Goal: Information Seeking & Learning: Check status

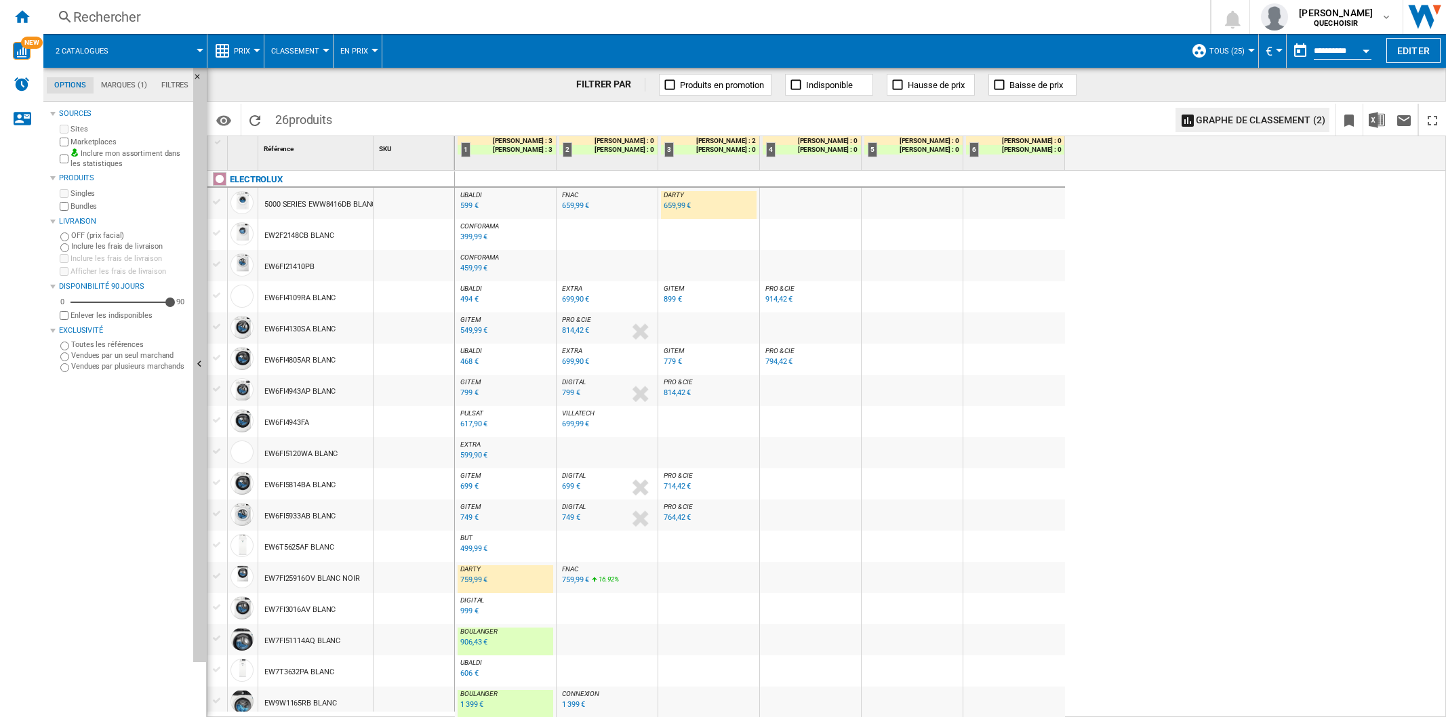
click at [256, 17] on div "Rechercher" at bounding box center [624, 16] width 1102 height 19
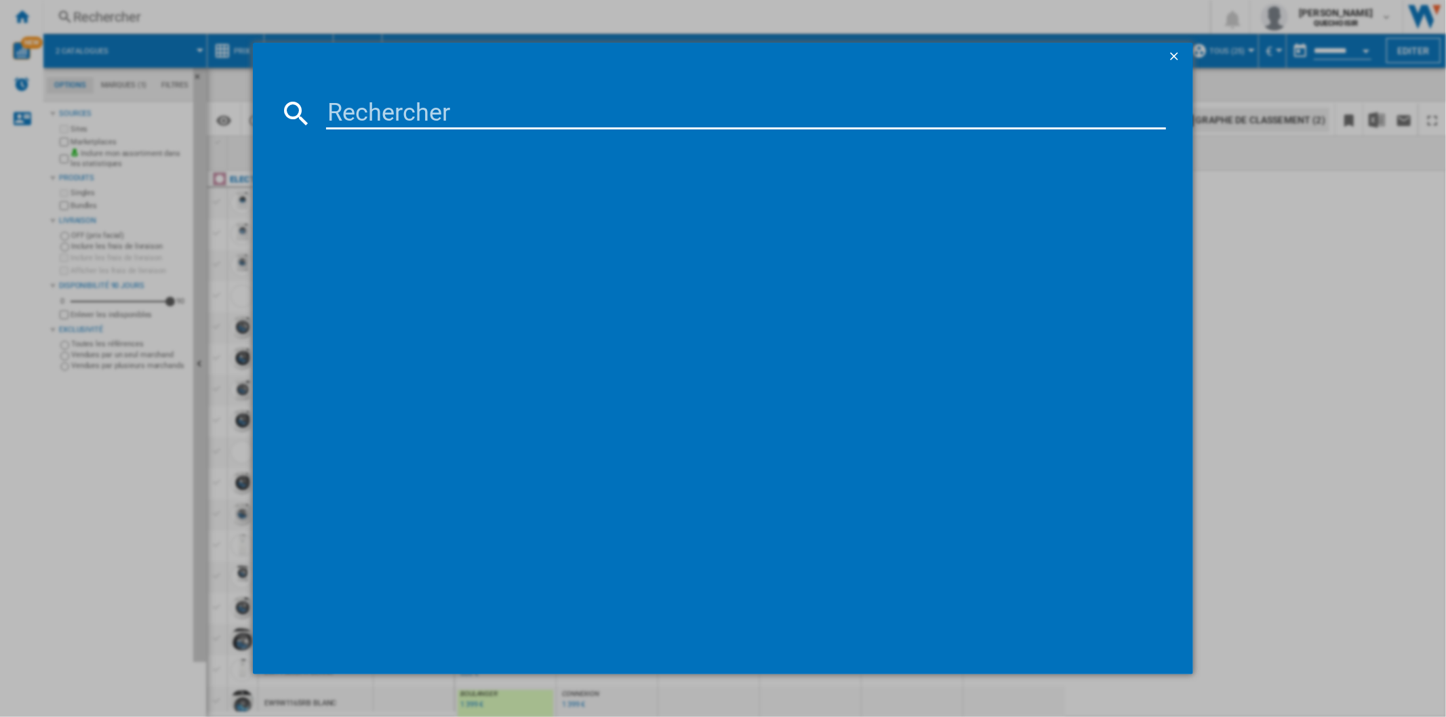
scroll to position [280, 0]
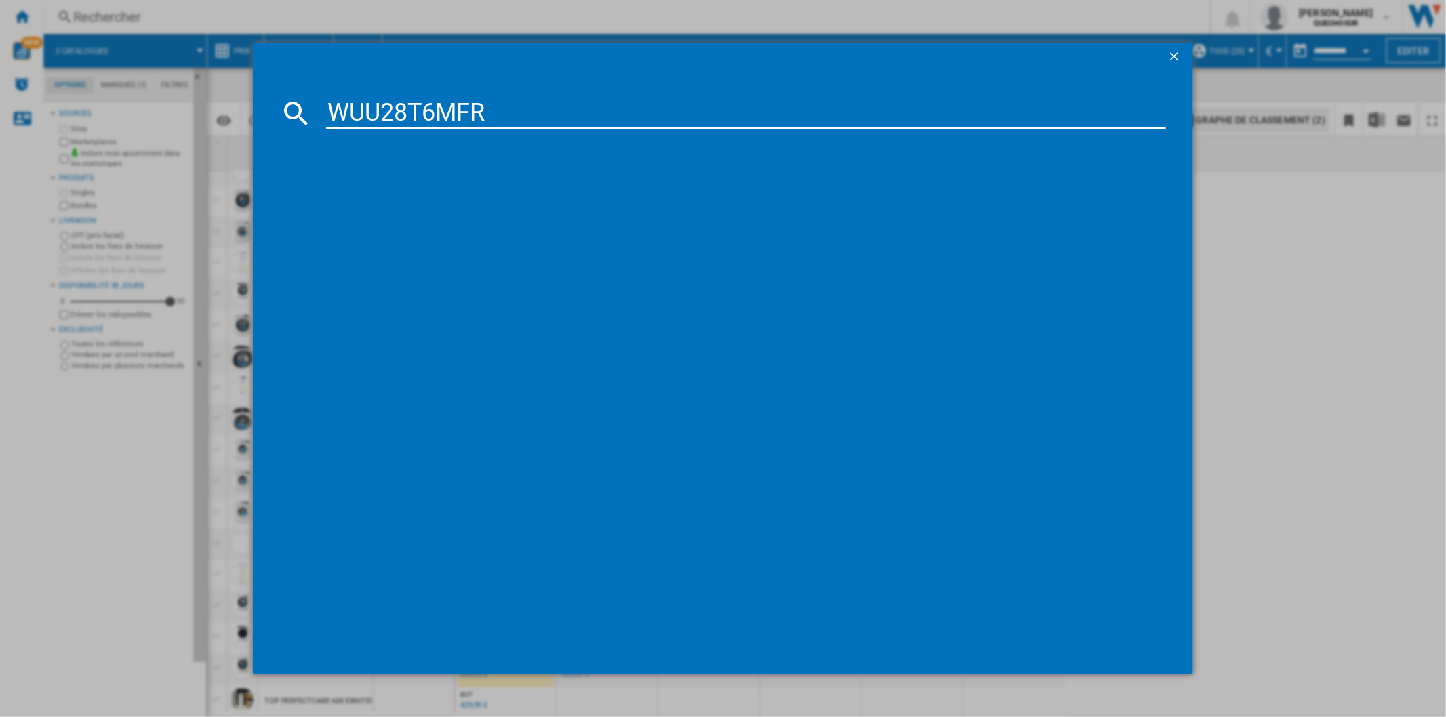
type input "WUU28T6MFR"
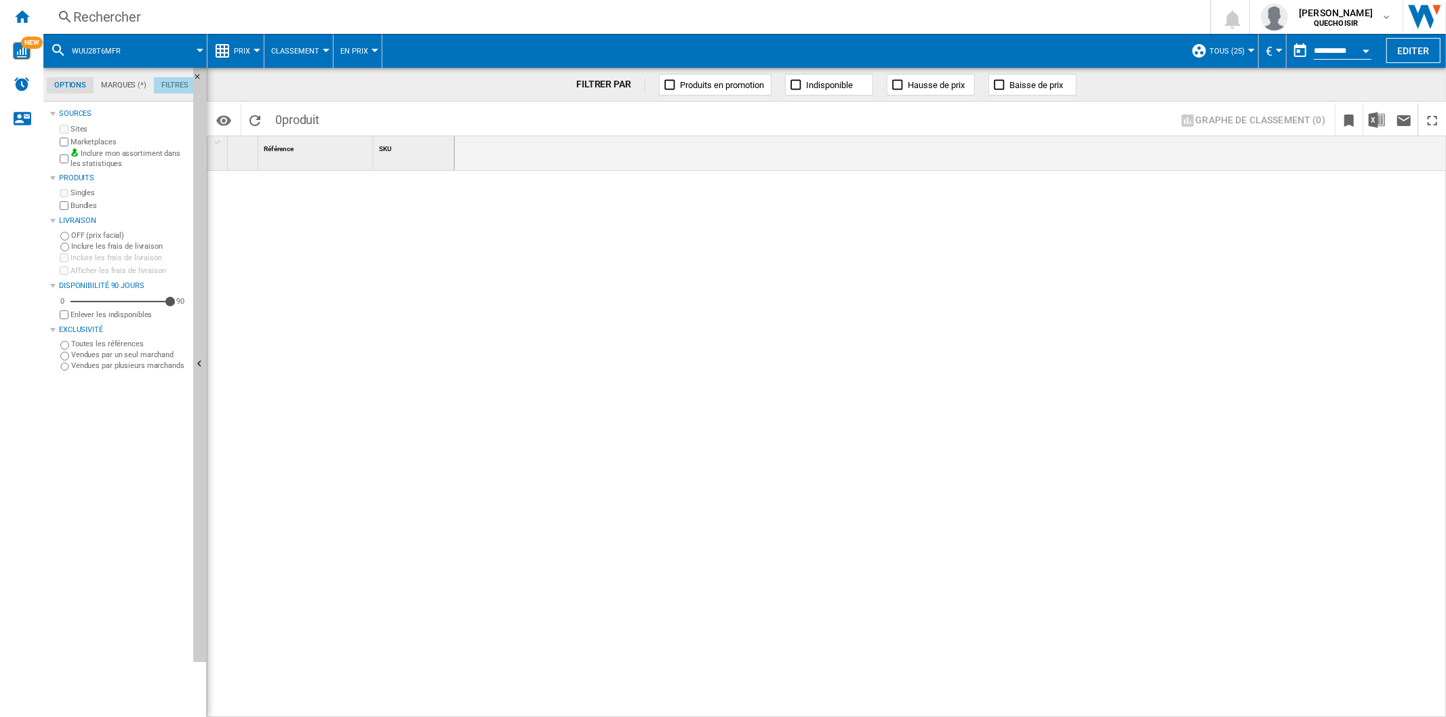
click at [167, 81] on md-tab-item "Filtres" at bounding box center [175, 85] width 42 height 16
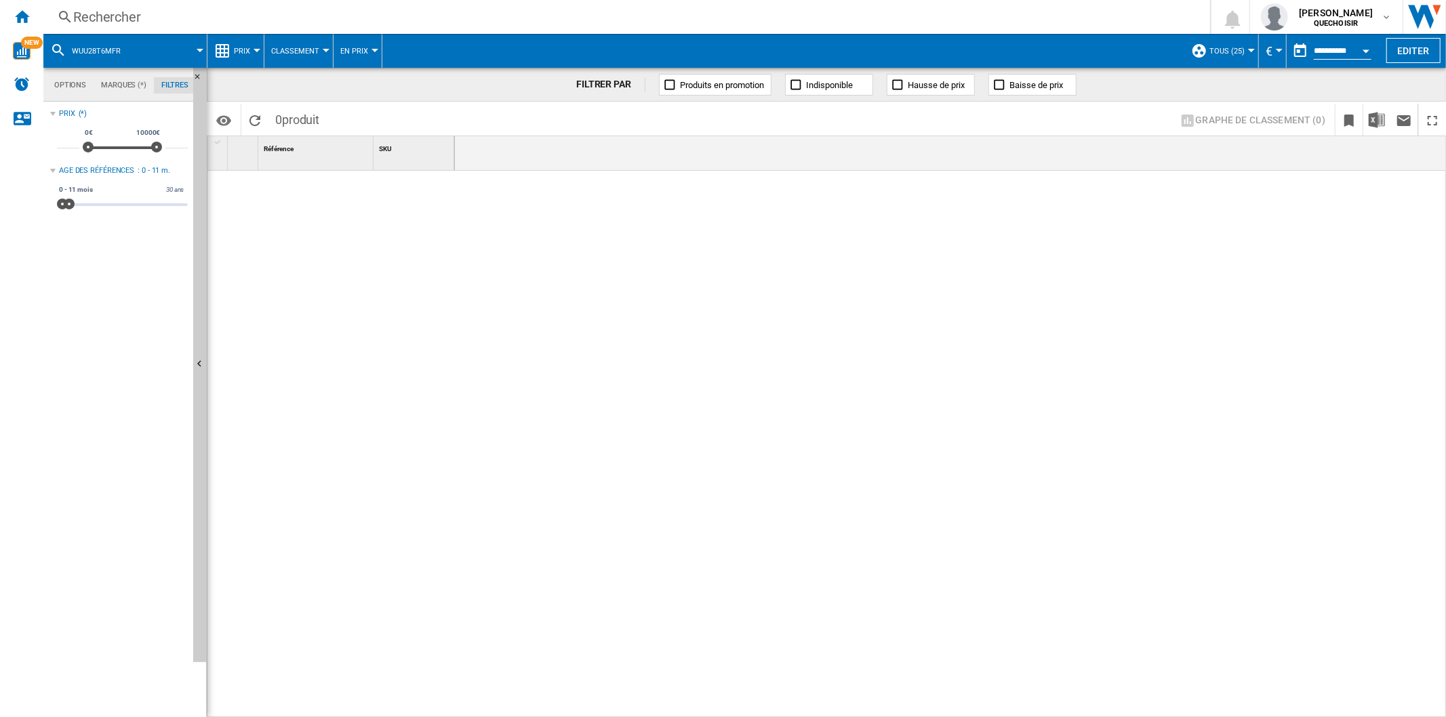
drag, startPoint x: 437, startPoint y: 207, endPoint x: 484, endPoint y: 207, distance: 47.5
click at [464, 207] on div "Options Marques (*) Filtres Options Marques (*) Filtres Sources Sites Marketpla…" at bounding box center [744, 392] width 1403 height 649
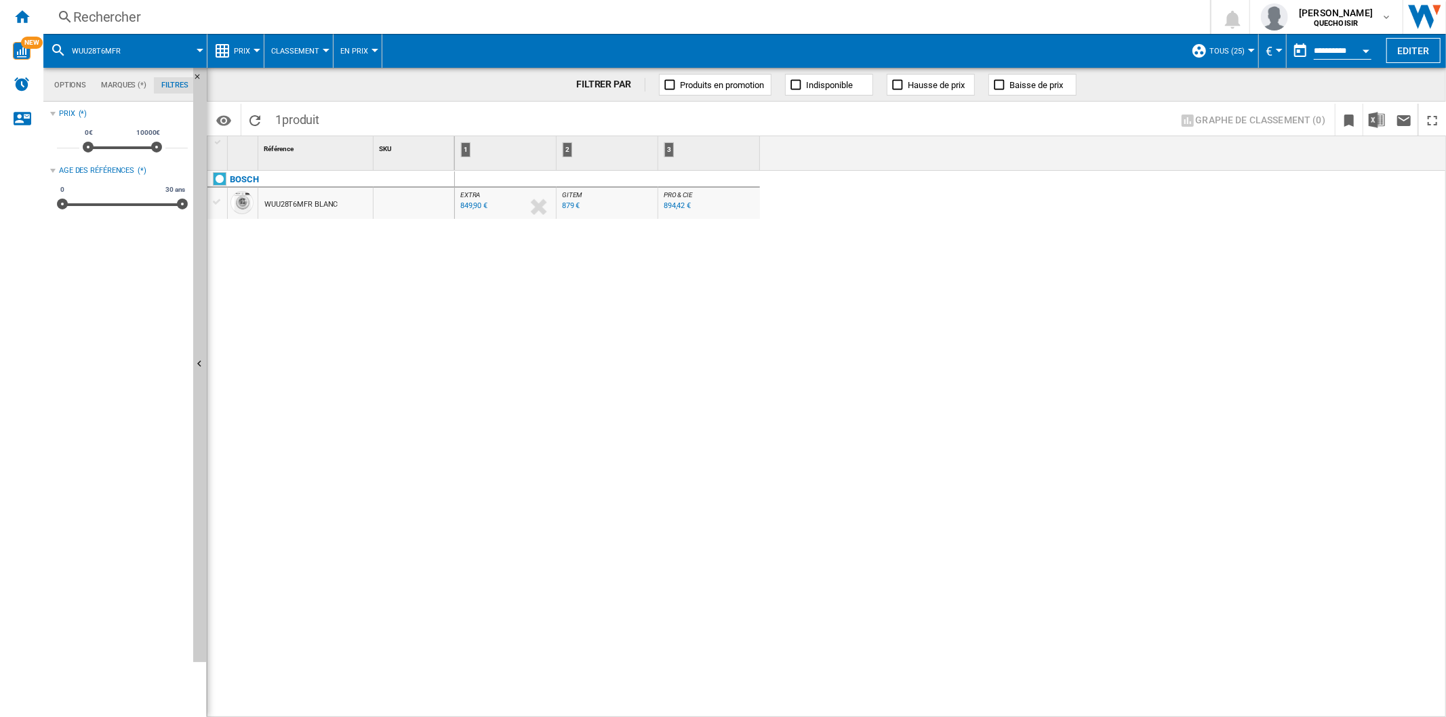
click at [444, 21] on div "Rechercher" at bounding box center [624, 16] width 1102 height 19
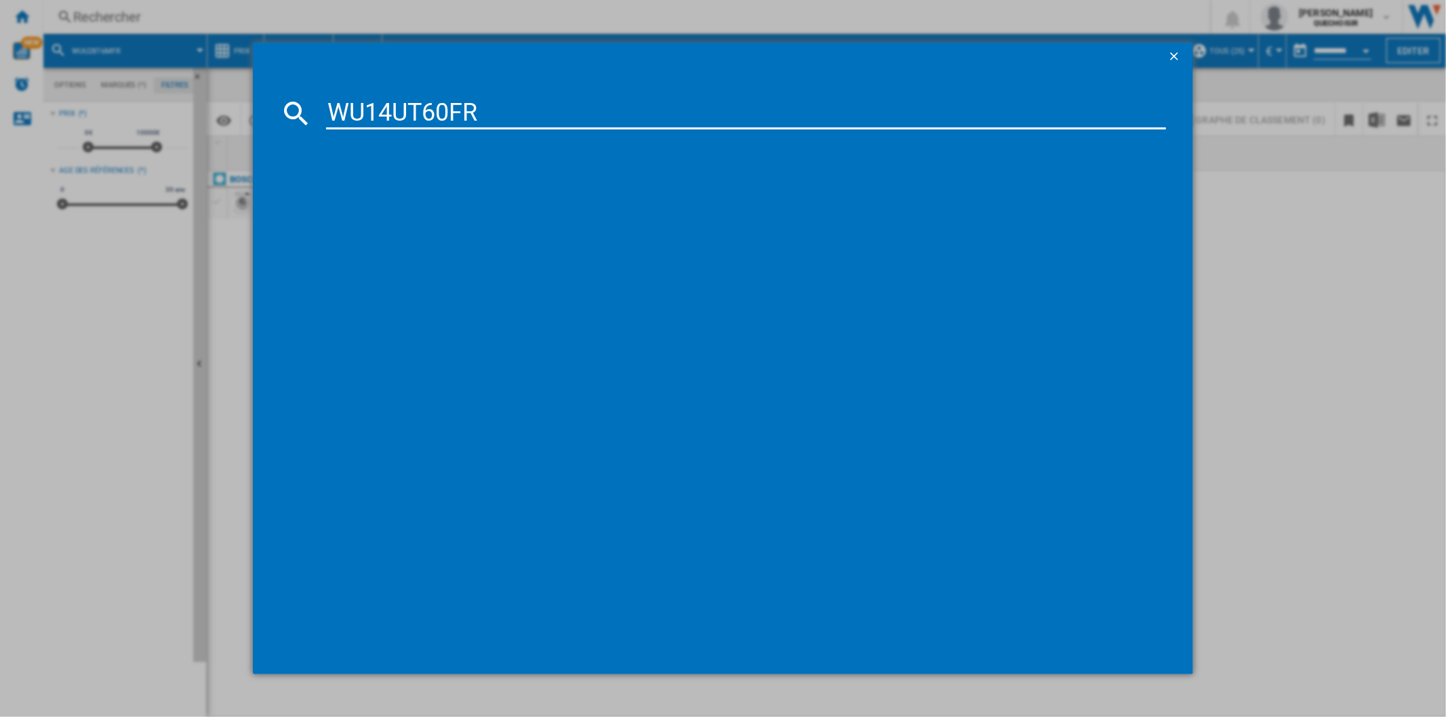
type input "WU14UT60FR"
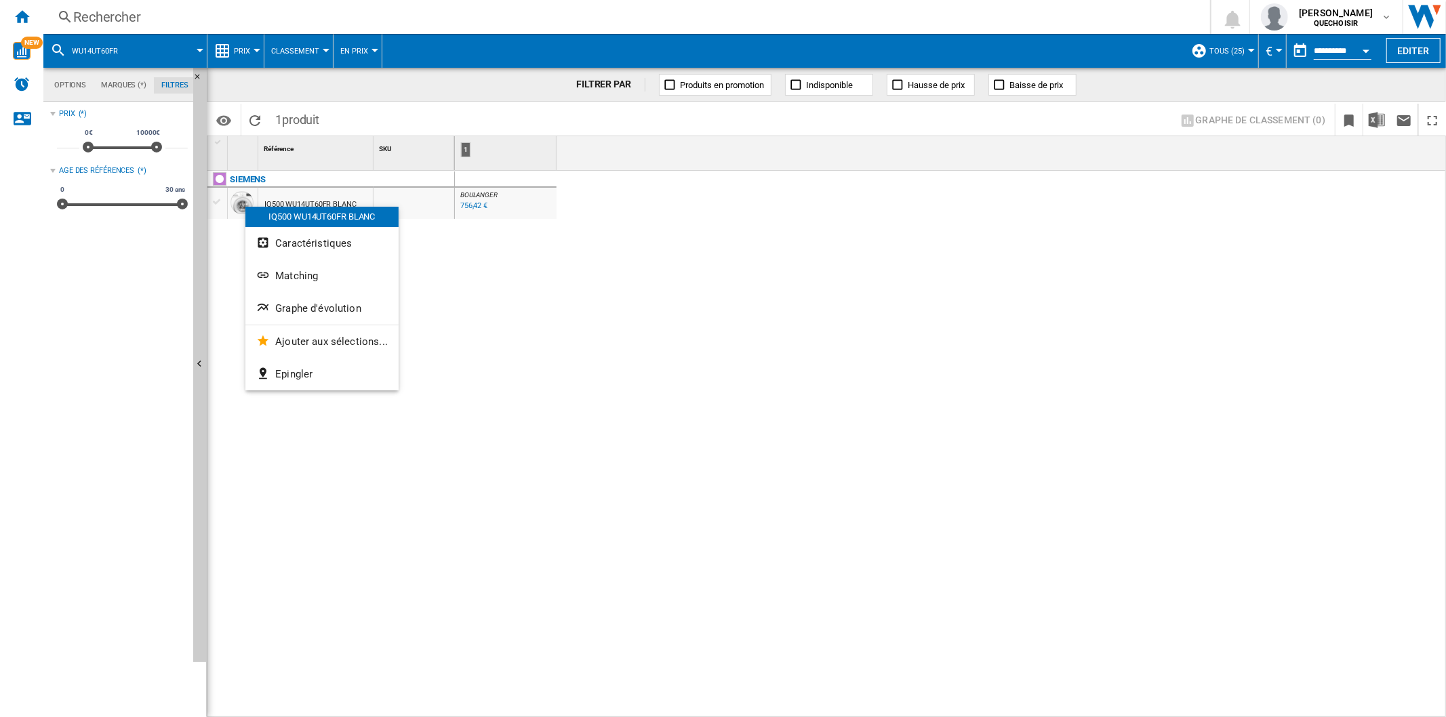
click at [301, 55] on div at bounding box center [723, 358] width 1446 height 717
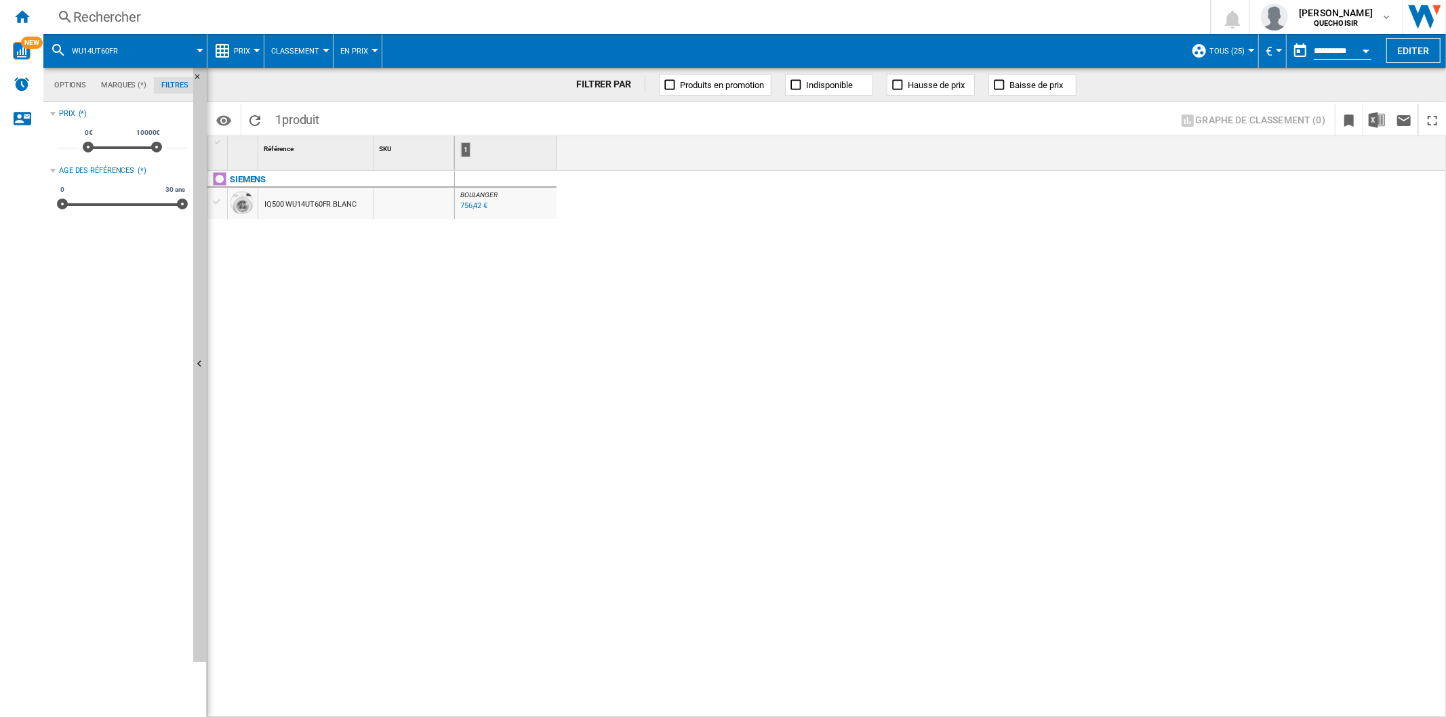
click at [301, 55] on span "Classement" at bounding box center [295, 51] width 48 height 9
click at [239, 49] on md-backdrop at bounding box center [723, 358] width 1446 height 717
click at [283, 48] on span "Classement" at bounding box center [295, 51] width 48 height 9
click at [249, 51] on md-backdrop at bounding box center [723, 358] width 1446 height 717
click at [249, 51] on span "Prix" at bounding box center [242, 51] width 16 height 9
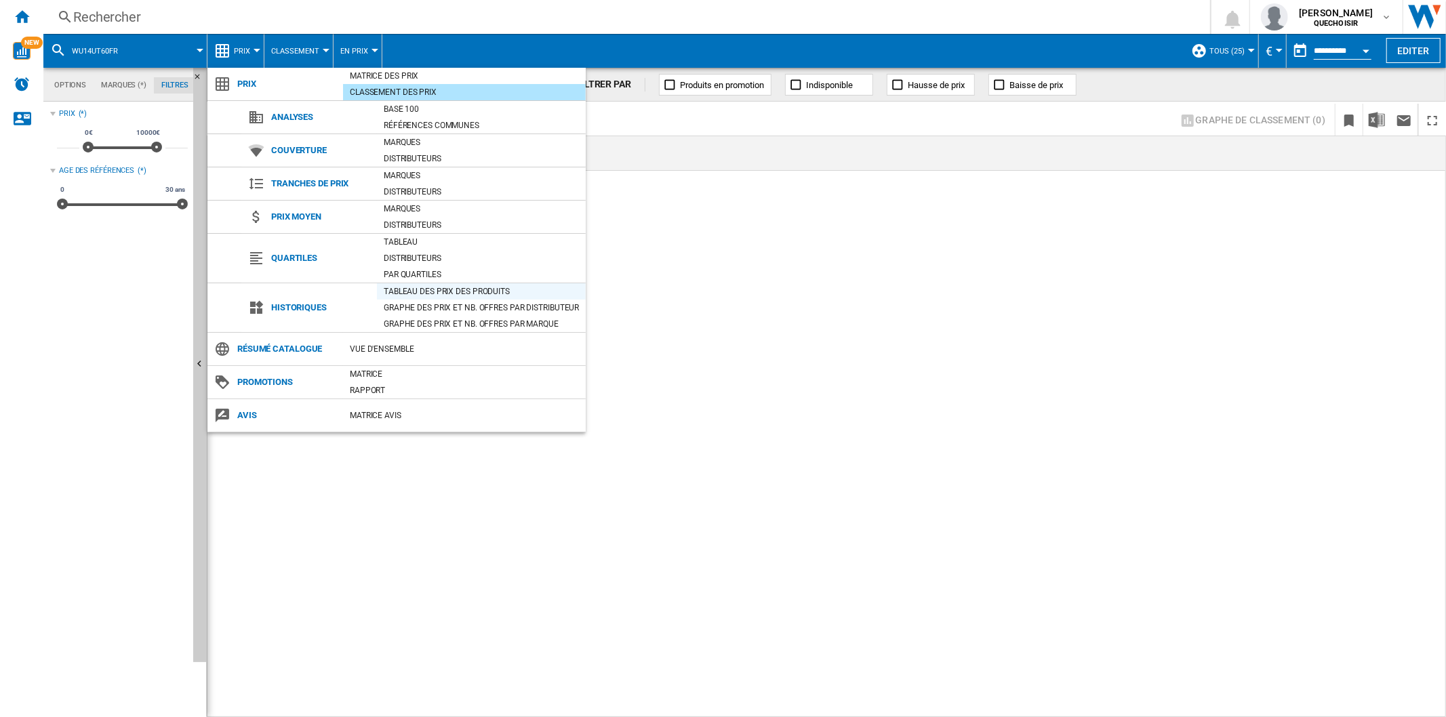
click at [414, 290] on div "Tableau des prix des produits" at bounding box center [481, 292] width 209 height 14
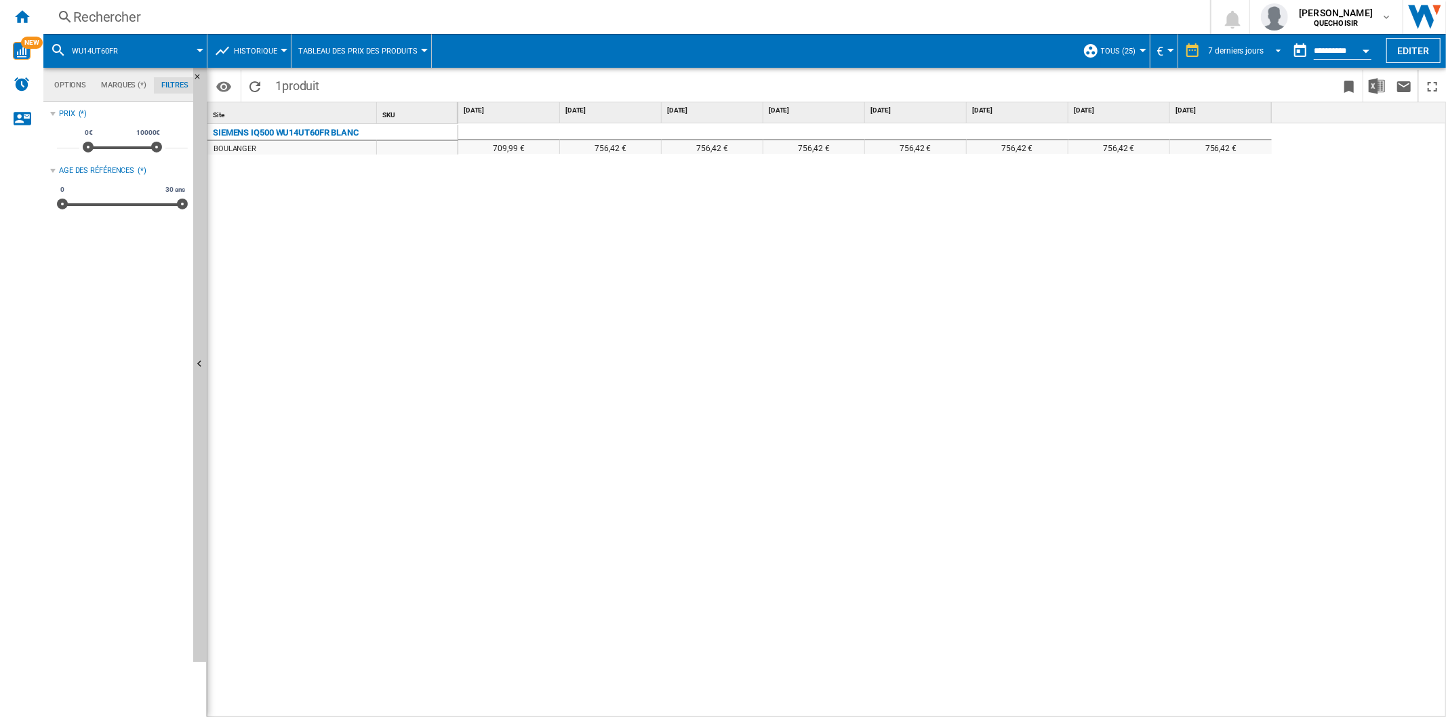
click at [1272, 47] on span "REPORTS.WIZARD.STEPS.REPORT.STEPS.REPORT_OPTIONS.PERIOD: 7 derniers jours" at bounding box center [1274, 49] width 16 height 12
click at [1245, 224] on md-option "18 derniers mois" at bounding box center [1247, 231] width 102 height 20
